Goal: Task Accomplishment & Management: Manage account settings

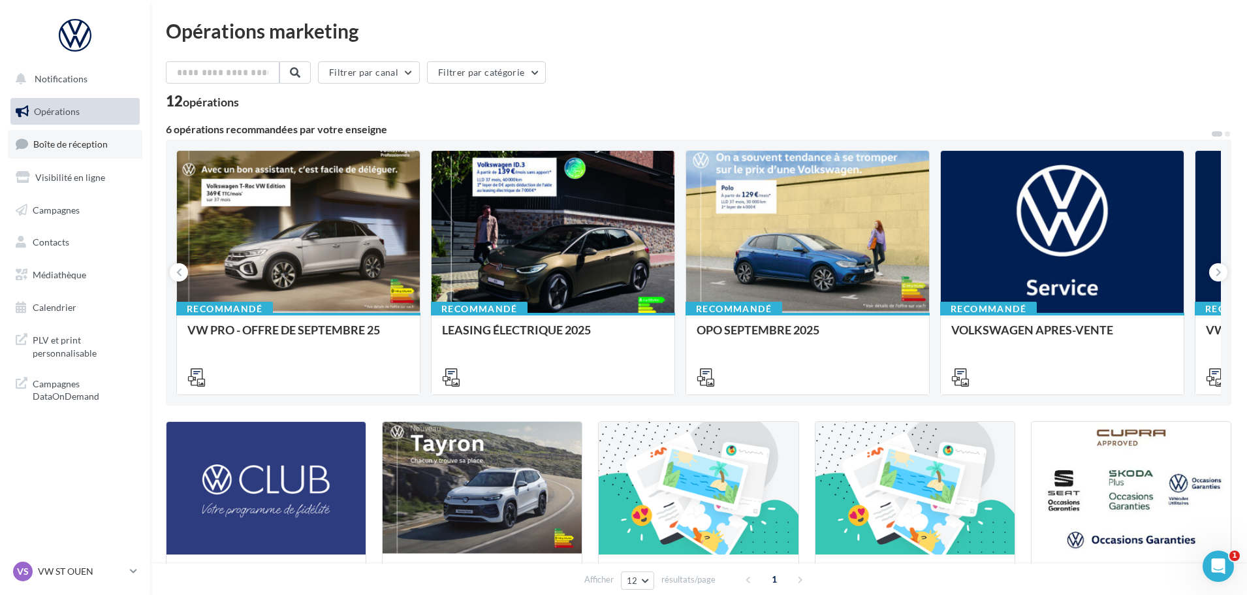
click at [87, 145] on span "Boîte de réception" at bounding box center [70, 143] width 74 height 11
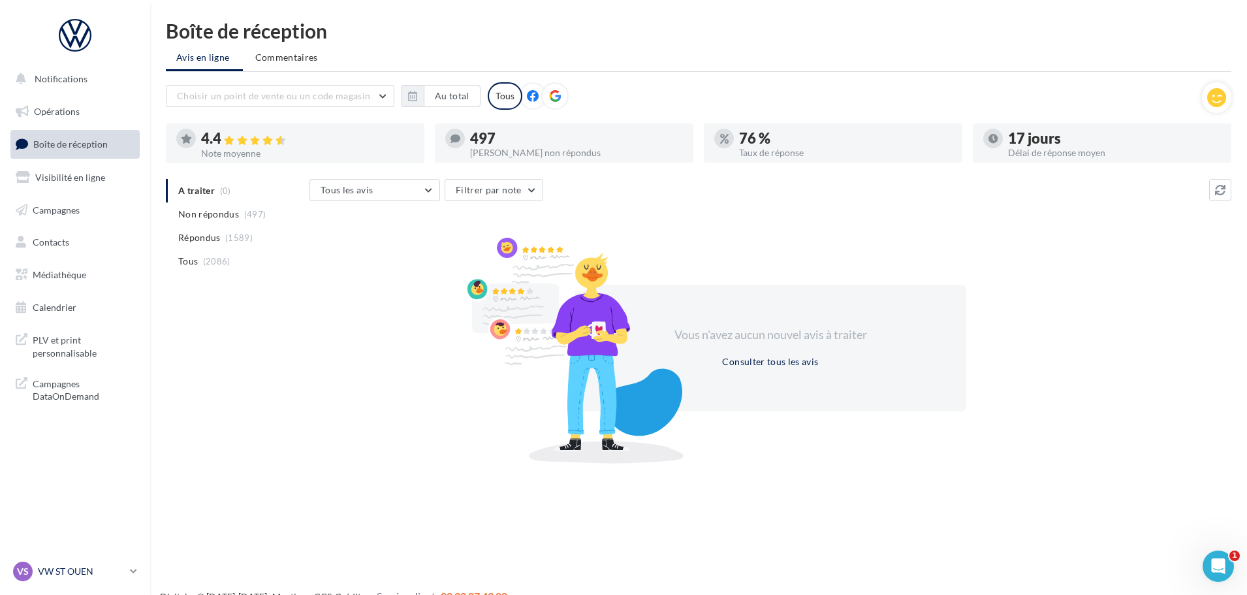
click at [65, 571] on p "VW ST OUEN" at bounding box center [81, 571] width 87 height 13
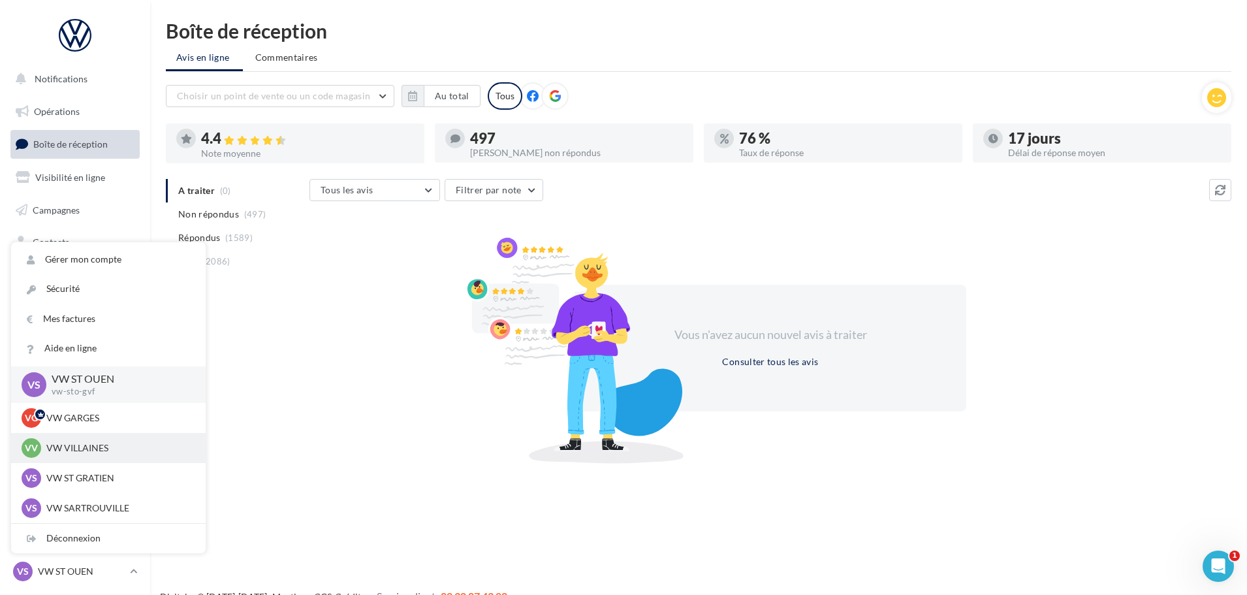
scroll to position [65, 0]
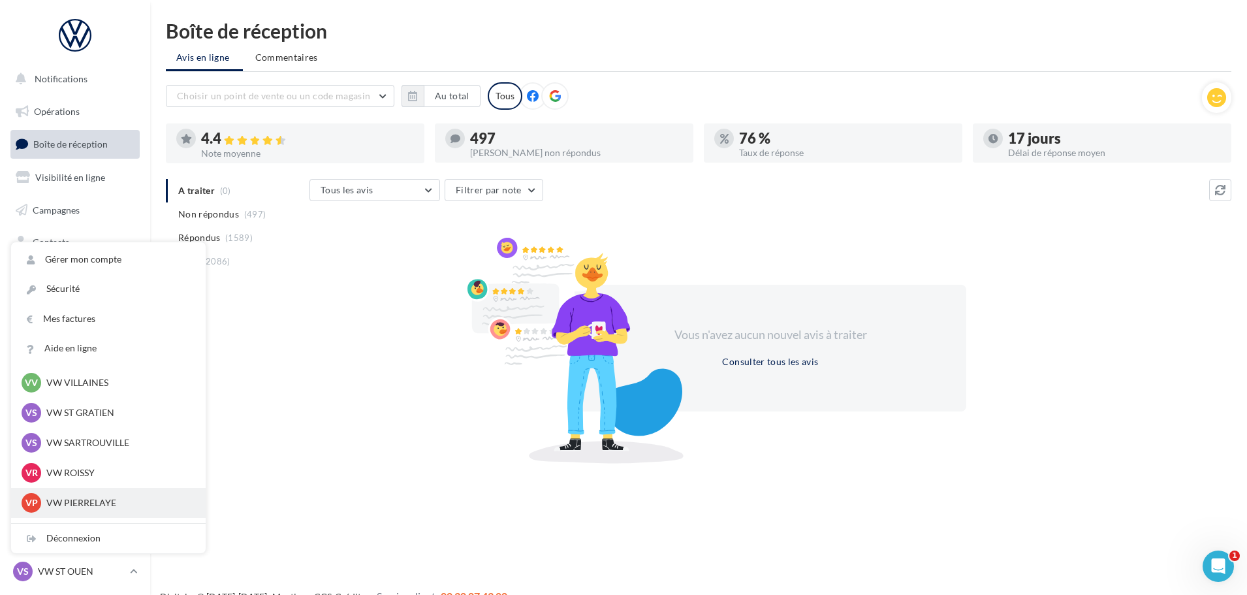
click at [107, 500] on p "VW PIERRELAYE" at bounding box center [118, 502] width 144 height 13
